Goal: Information Seeking & Learning: Learn about a topic

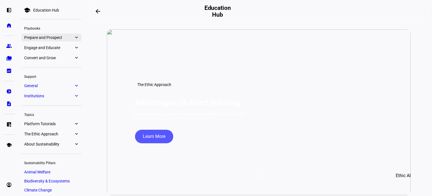
click at [70, 38] on span "Prepare and Prospect" at bounding box center [49, 37] width 50 height 5
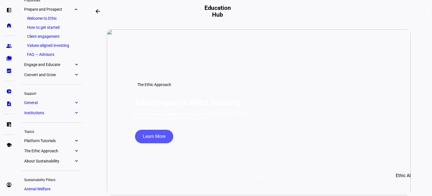
scroll to position [30, 0]
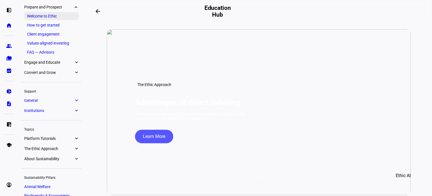
click at [62, 17] on link "Welcome to Ethic" at bounding box center [51, 16] width 55 height 8
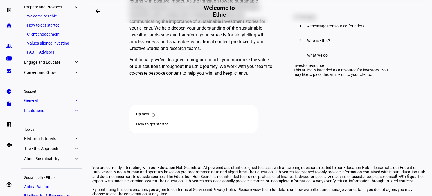
scroll to position [1652, 0]
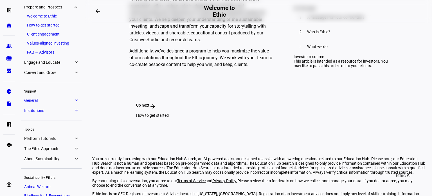
click at [251, 113] on div "How to get started" at bounding box center [193, 115] width 115 height 5
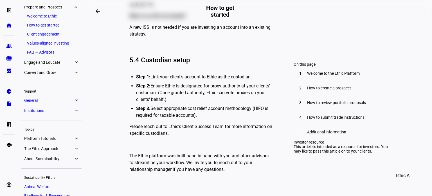
scroll to position [3097, 0]
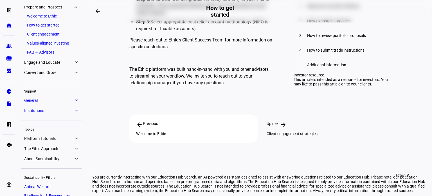
click at [292, 114] on div "Up next arrow_forward Client engagement strategies" at bounding box center [324, 128] width 128 height 28
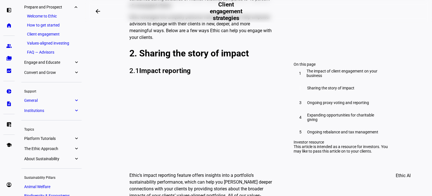
scroll to position [289, 0]
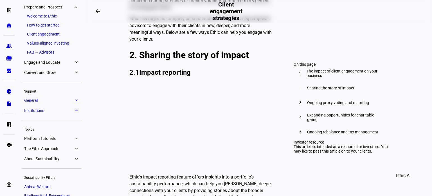
click at [50, 15] on link "Welcome to Ethic" at bounding box center [51, 16] width 55 height 8
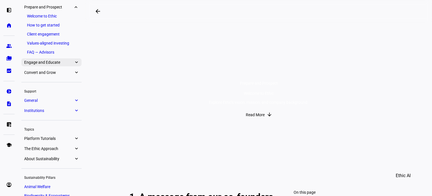
click at [54, 63] on span "Engage and Educate" at bounding box center [49, 62] width 50 height 5
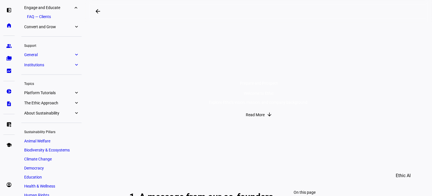
scroll to position [86, 0]
click at [50, 23] on link "Convert and Grow expand_more" at bounding box center [51, 26] width 60 height 8
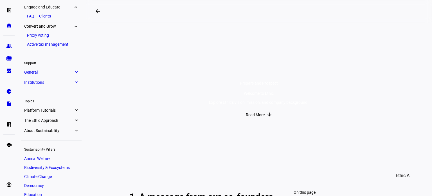
scroll to position [105, 0]
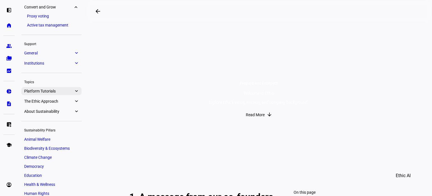
click at [61, 93] on span "Platform Tutorials" at bounding box center [49, 91] width 50 height 5
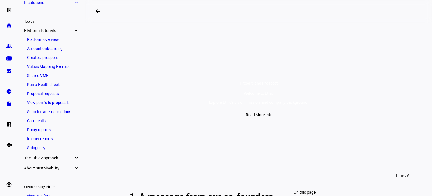
scroll to position [164, 0]
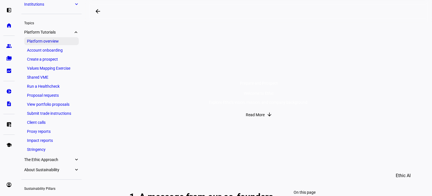
click at [58, 40] on link "Platform overview" at bounding box center [51, 41] width 55 height 8
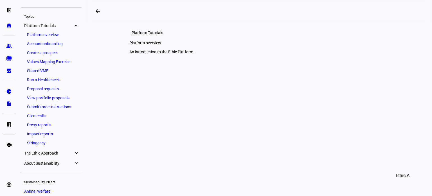
scroll to position [97, 0]
click at [51, 153] on span "The Ethic Approach" at bounding box center [49, 153] width 50 height 5
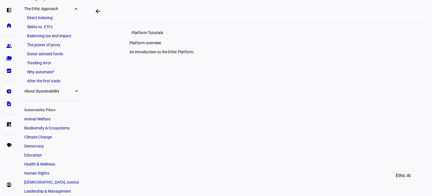
scroll to position [244, 0]
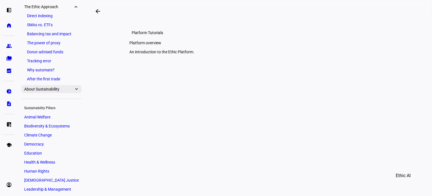
click at [48, 89] on span "About Sustainability" at bounding box center [49, 89] width 50 height 5
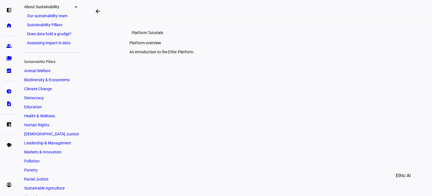
scroll to position [346, 0]
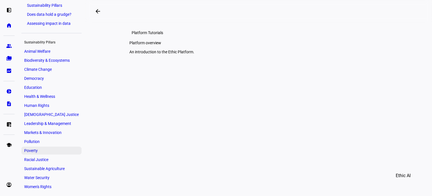
click at [58, 153] on link "Poverty" at bounding box center [51, 150] width 60 height 8
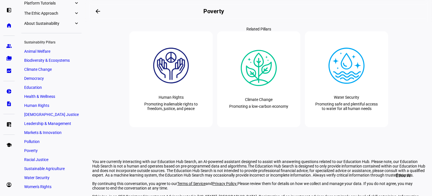
scroll to position [644, 0]
